Goal: Find specific page/section: Find specific page/section

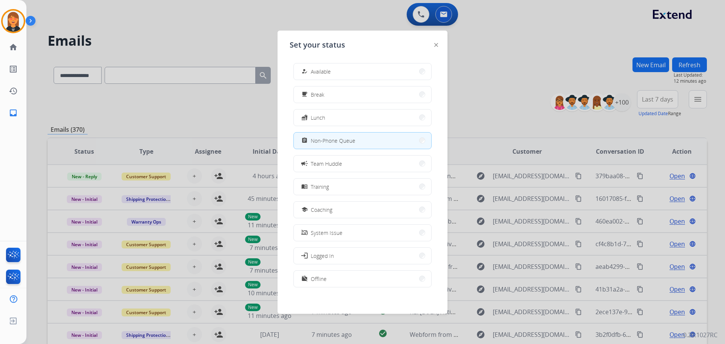
select select "**********"
click at [328, 87] on button "free_breakfast Break" at bounding box center [362, 94] width 137 height 16
